Goal: Navigation & Orientation: Find specific page/section

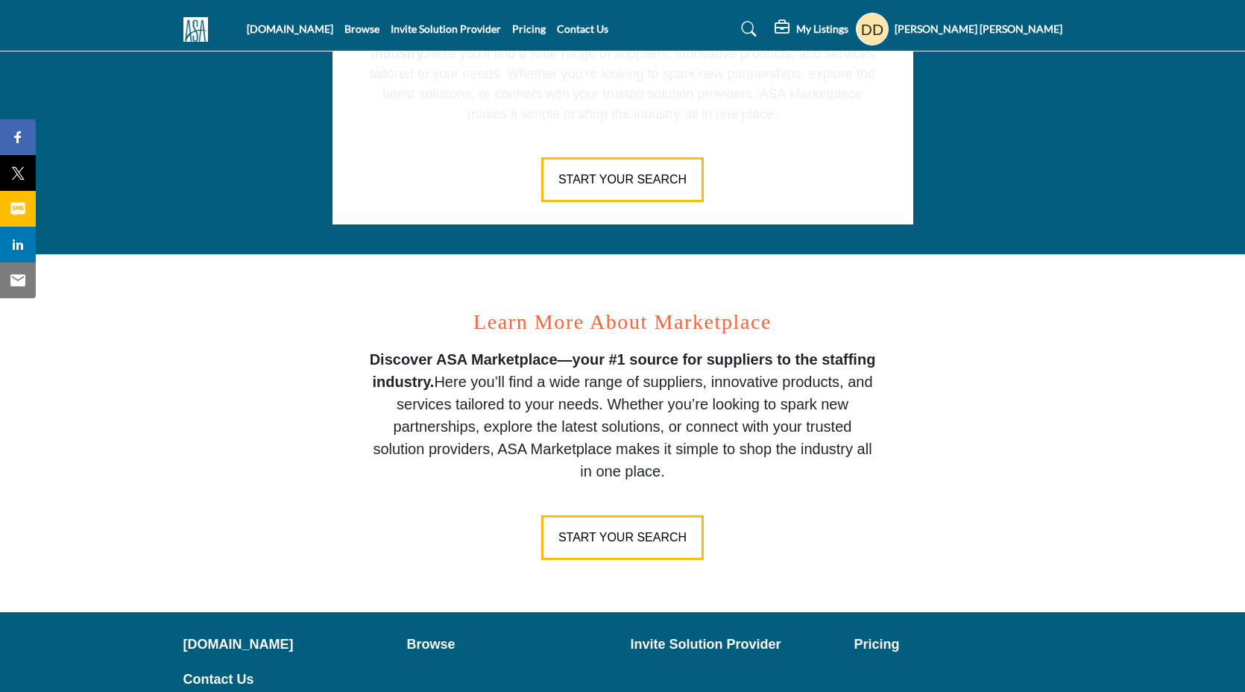
scroll to position [685, 0]
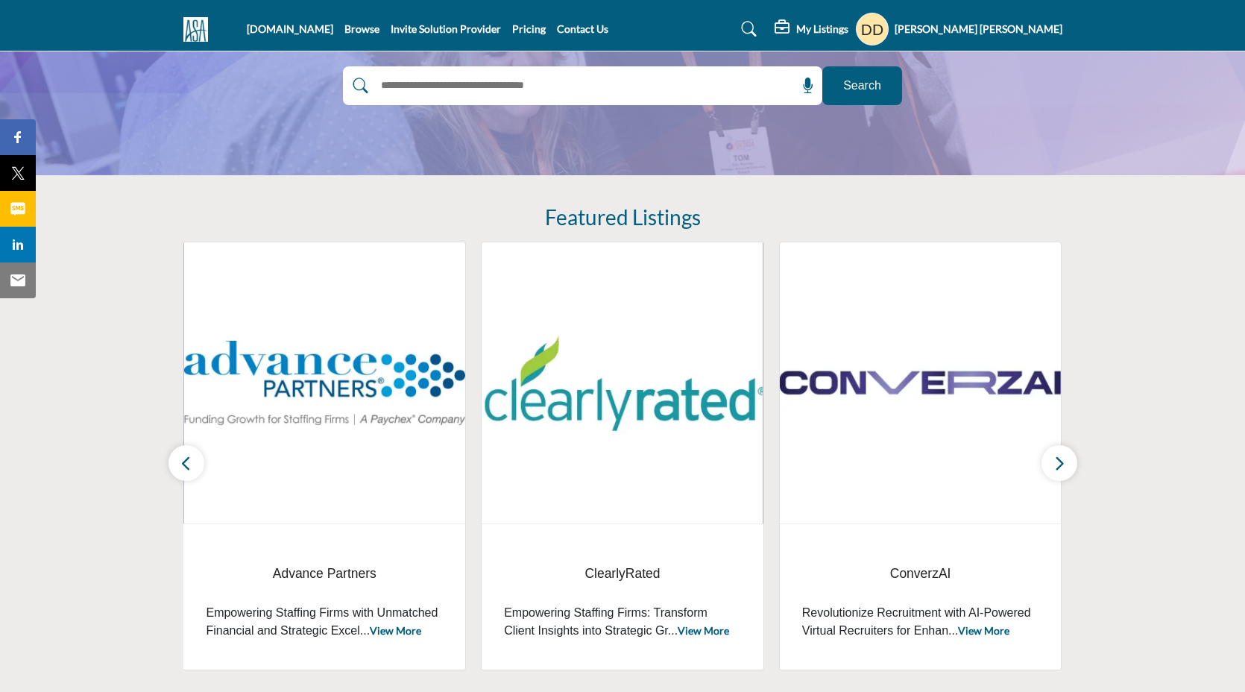
scroll to position [65, 0]
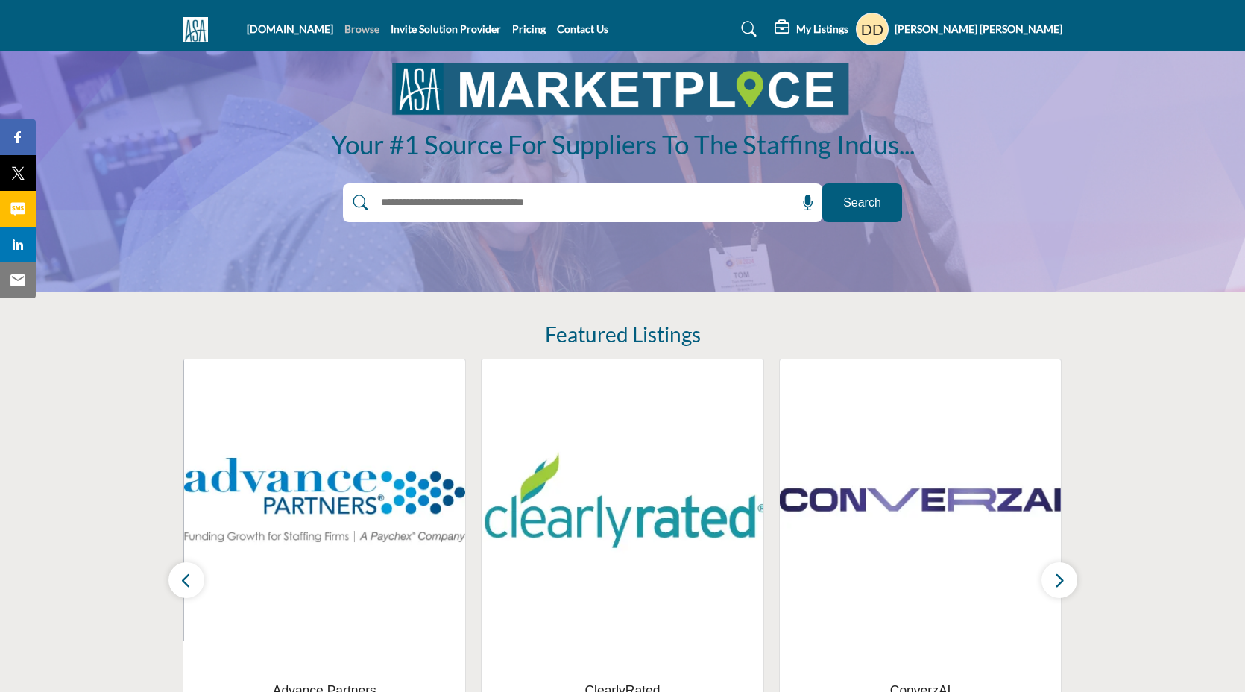
click at [372, 34] on link "Browse" at bounding box center [361, 28] width 35 height 13
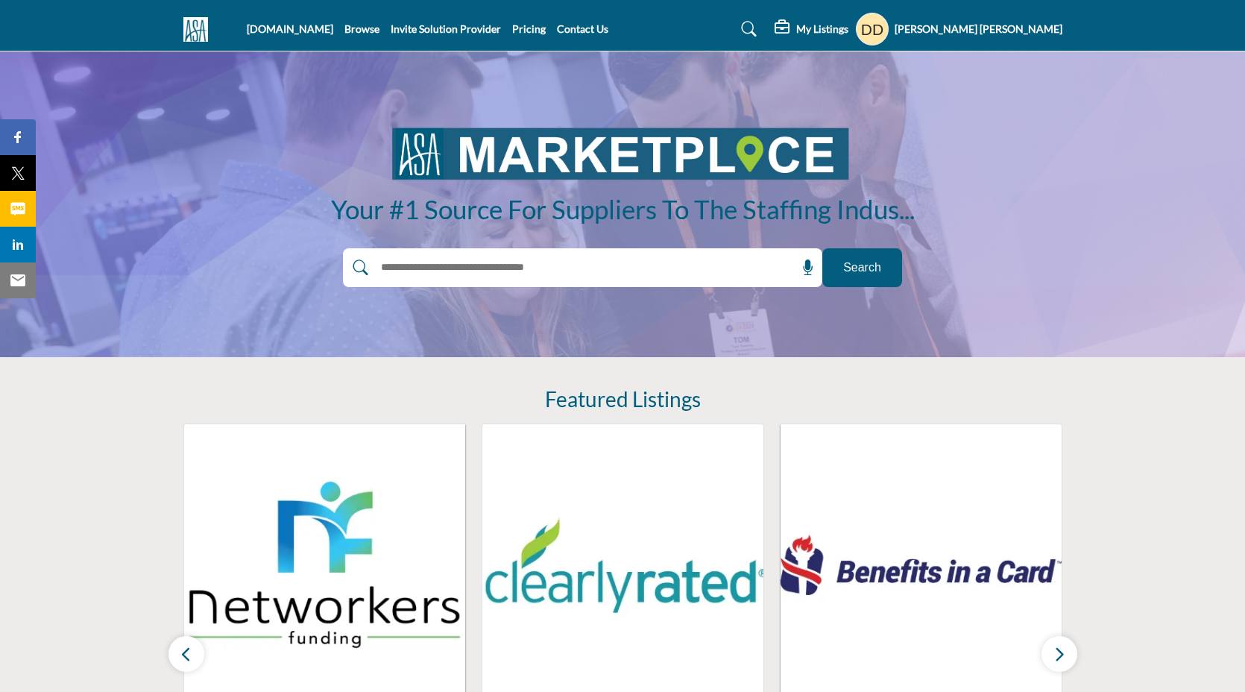
scroll to position [65, 0]
